Goal: Task Accomplishment & Management: Complete application form

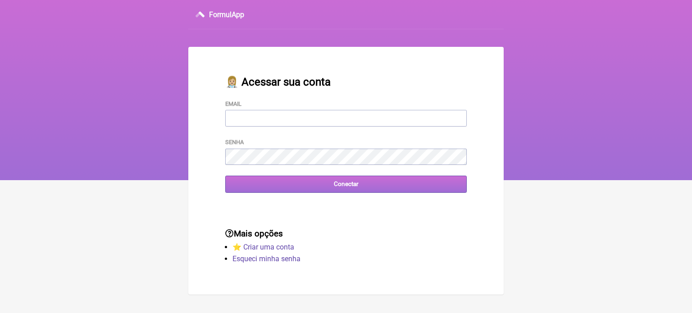
type input "[EMAIL_ADDRESS][DOMAIN_NAME]"
click at [349, 188] on input "Conectar" at bounding box center [346, 184] width 242 height 17
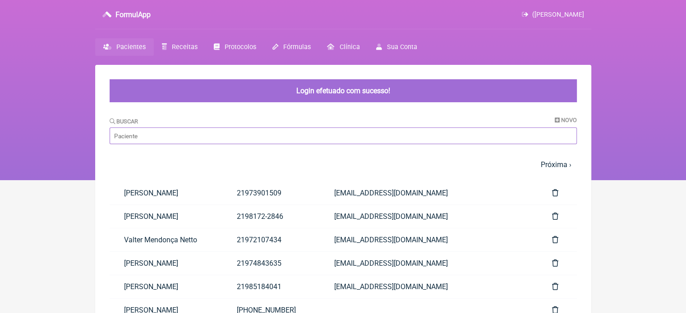
click at [434, 134] on input "Buscar" at bounding box center [343, 136] width 467 height 17
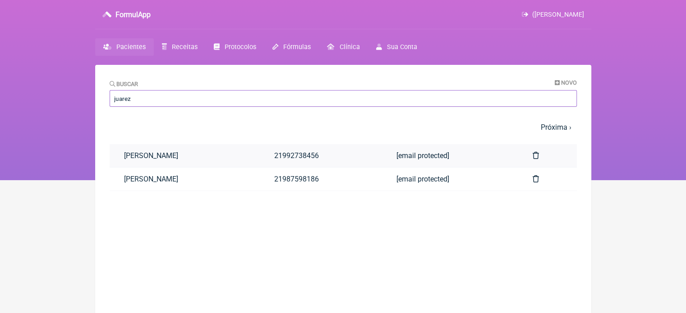
type input "juarez"
click at [171, 155] on link "Juarez Alves dos Santos" at bounding box center [185, 155] width 150 height 23
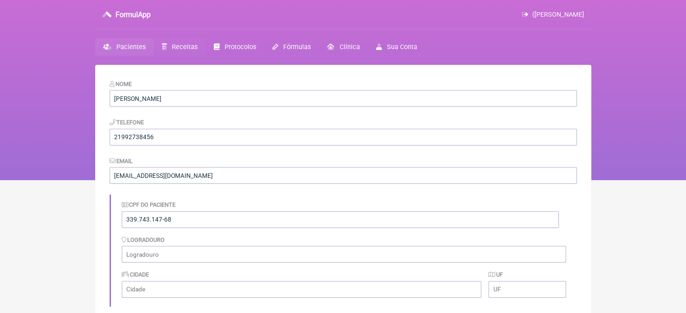
click at [174, 48] on span "Receitas" at bounding box center [185, 47] width 26 height 8
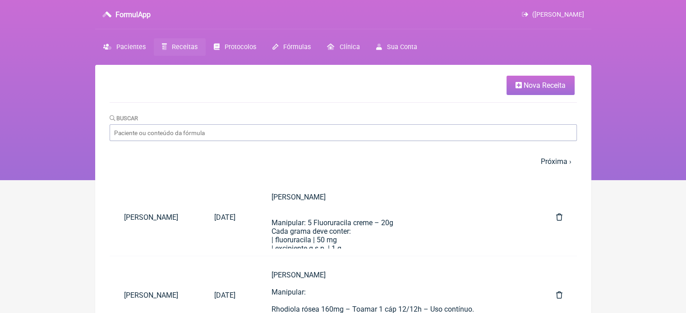
click at [541, 84] on span "Nova Receita" at bounding box center [544, 85] width 42 height 9
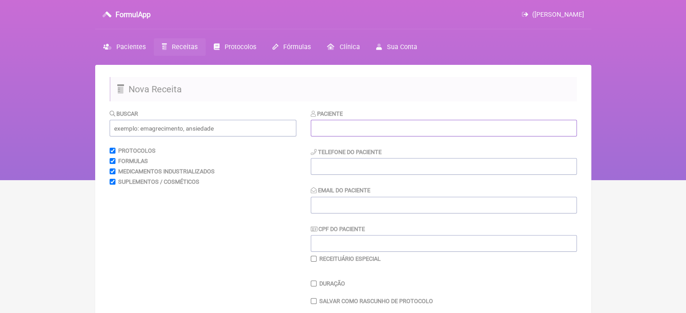
click at [447, 134] on input "text" at bounding box center [444, 128] width 266 height 17
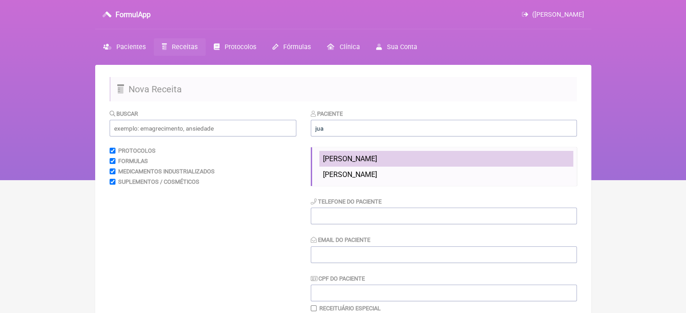
click at [356, 159] on span "Juarez Alves dos Santos" at bounding box center [350, 159] width 54 height 9
type input "Juarez Alves dos Santos"
type input "21992738456"
type input "juarezasantos@yahoo.com.br"
type input "339.743.147-68"
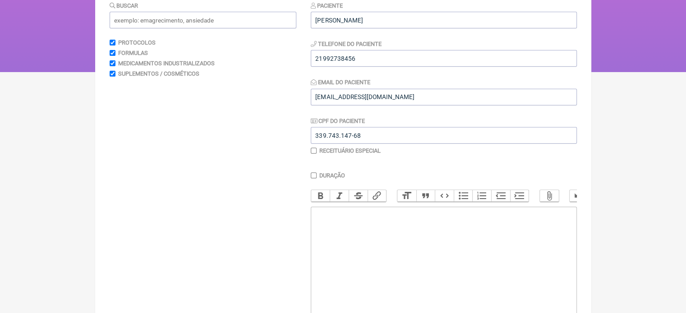
scroll to position [135, 0]
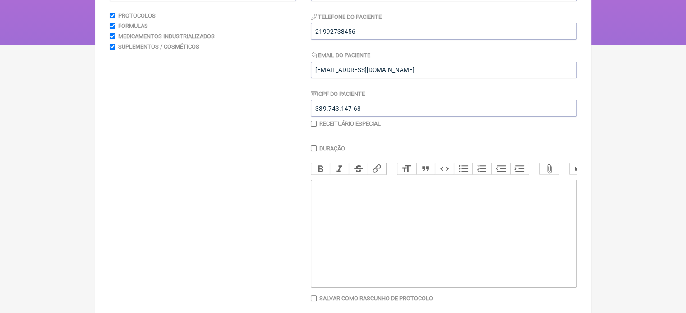
click at [436, 216] on trix-editor at bounding box center [444, 234] width 266 height 108
paste trix-editor "<div>Juarez Alves dos Santos</div><div>&nbsp;</div><div>Manipular:</div><div>&n…"
type trix-editor "<div>Juarez Alves dos Santos</div><div>&nbsp;</div><div>Manipular:</div><div>&n…"
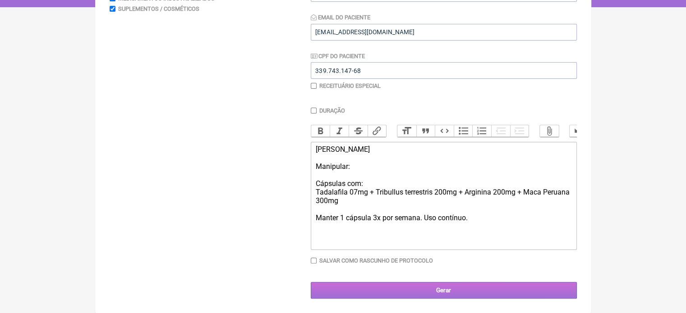
click at [462, 293] on input "Gerar" at bounding box center [444, 290] width 266 height 17
